Goal: Information Seeking & Learning: Learn about a topic

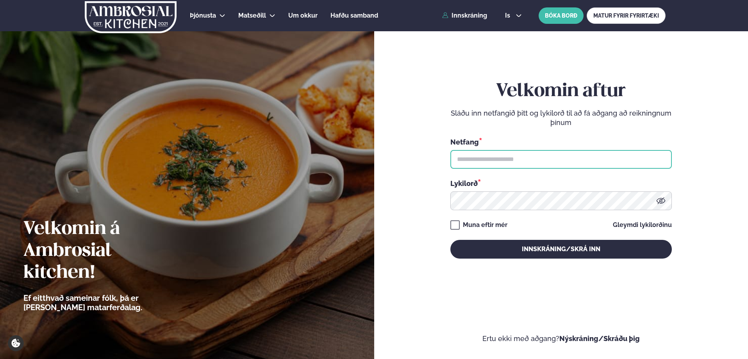
click at [504, 161] on input "text" at bounding box center [561, 159] width 222 height 19
type input "**********"
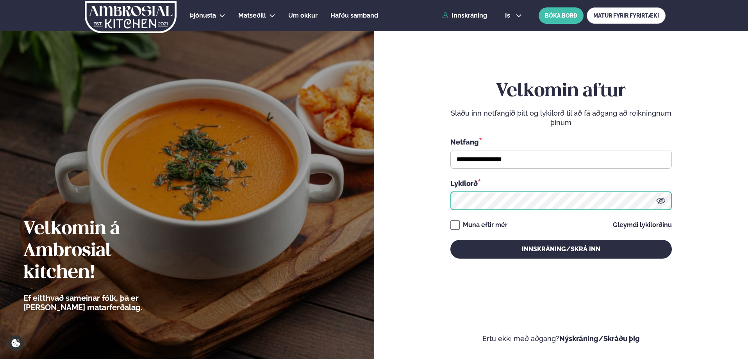
click at [450, 240] on button "Innskráning/Skrá inn" at bounding box center [561, 249] width 222 height 19
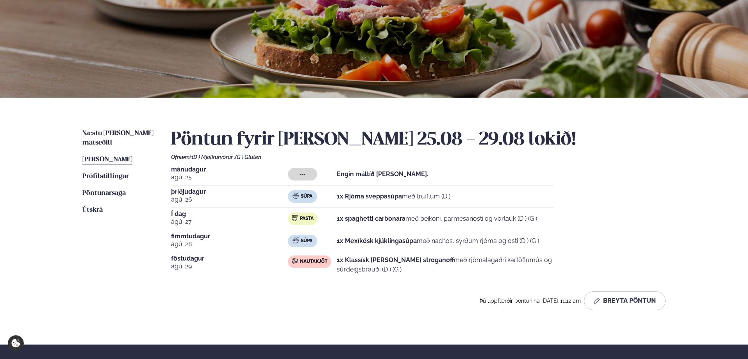
scroll to position [78, 0]
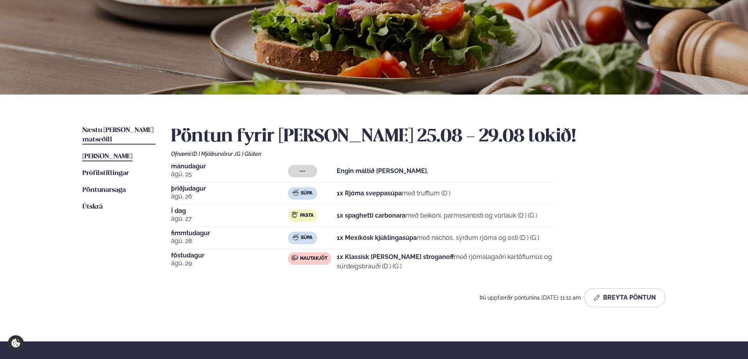
click at [108, 131] on span "Næstu [PERSON_NAME] matseðill" at bounding box center [117, 135] width 71 height 16
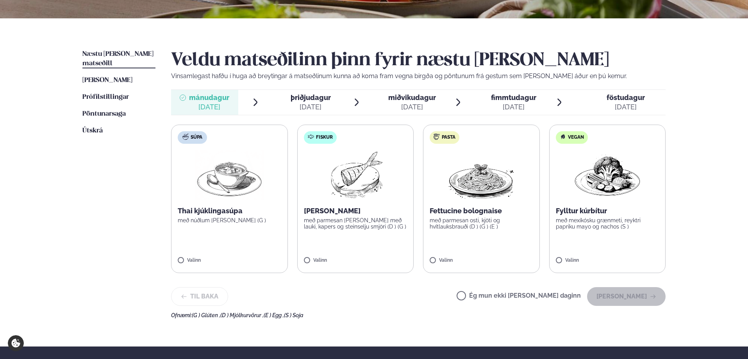
scroll to position [156, 0]
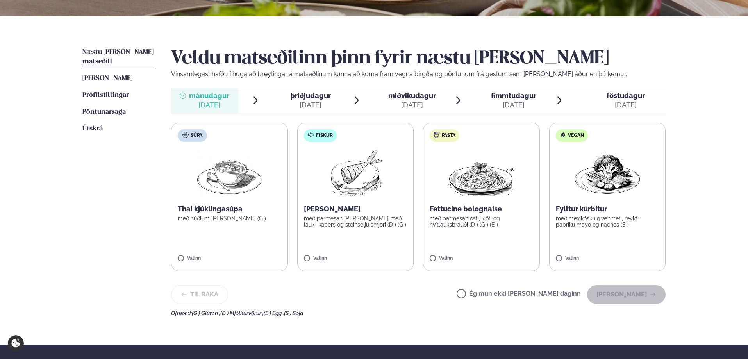
click at [304, 95] on span "þriðjudagur" at bounding box center [311, 95] width 40 height 8
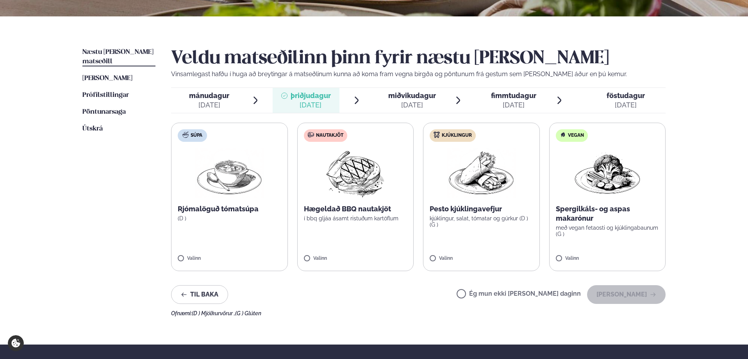
click at [410, 100] on div "[DATE]" at bounding box center [412, 104] width 48 height 9
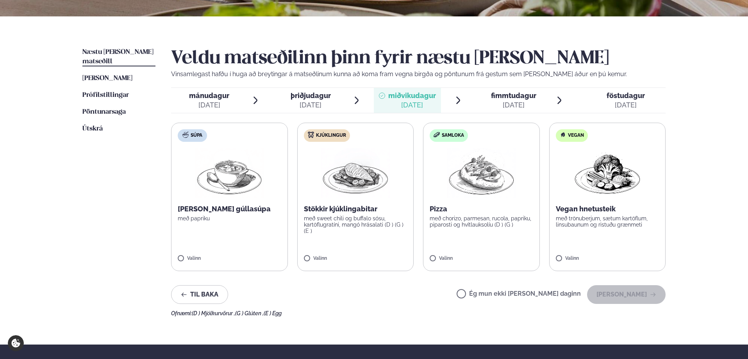
click at [526, 101] on div "[DATE]" at bounding box center [513, 104] width 45 height 9
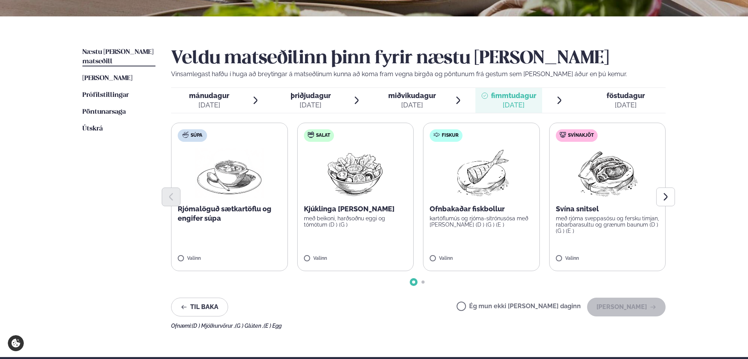
click at [604, 97] on span "föstudagur fös. [DATE]" at bounding box center [621, 100] width 89 height 25
